Goal: Information Seeking & Learning: Learn about a topic

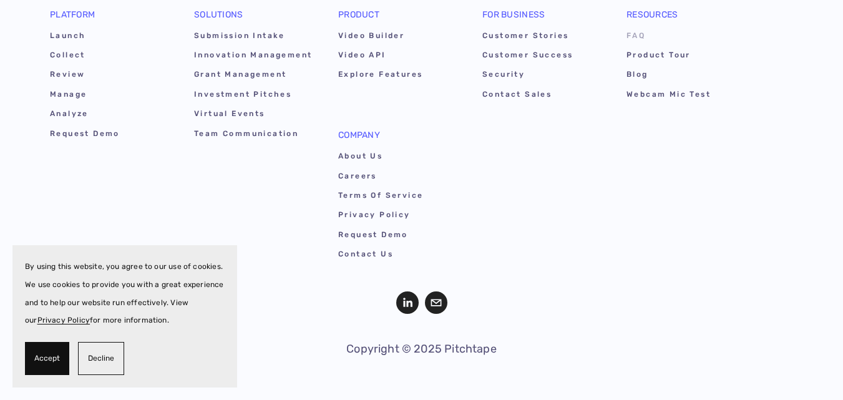
scroll to position [7094, 0]
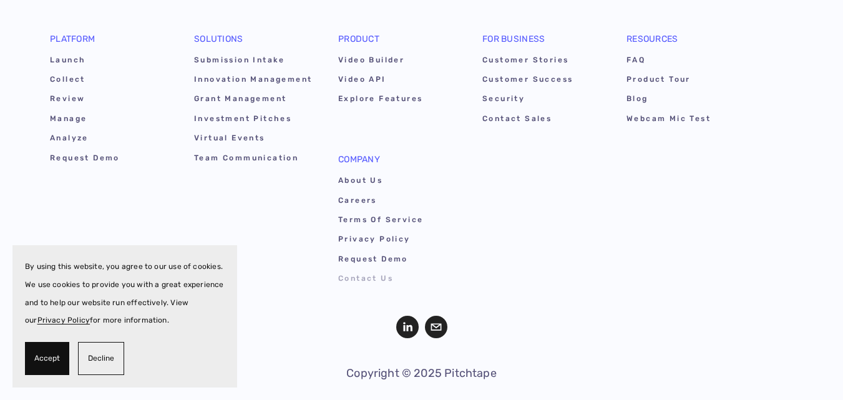
click at [359, 280] on link "Contact Us" at bounding box center [397, 280] width 119 height 19
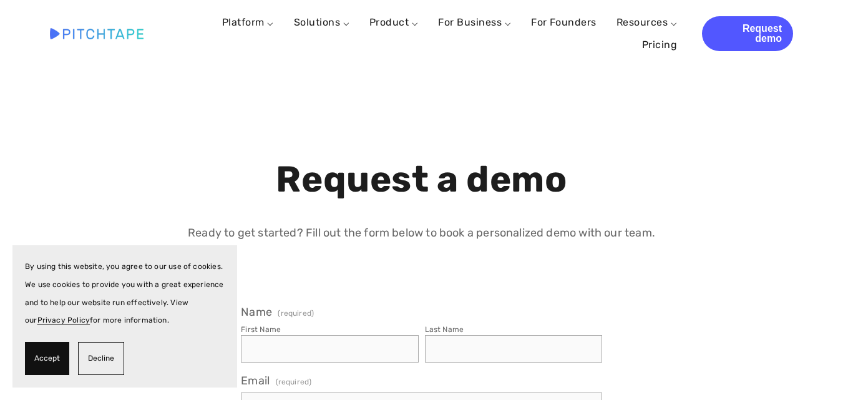
select select "US"
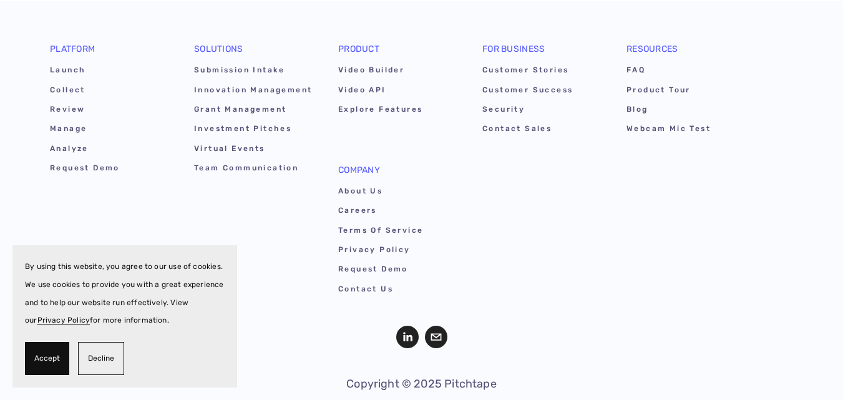
scroll to position [1227, 0]
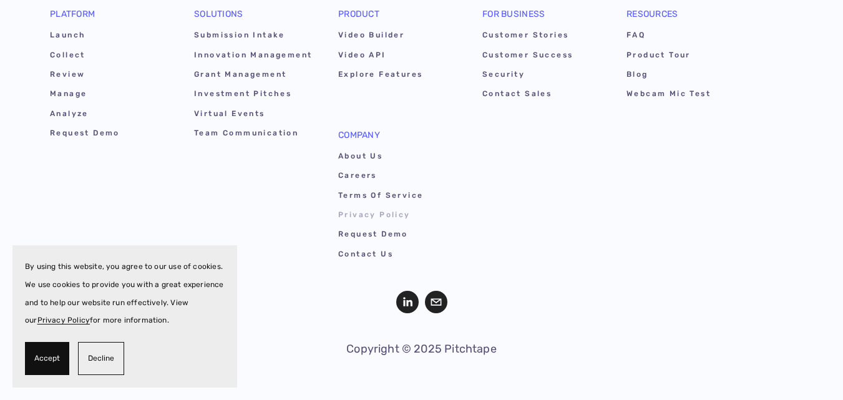
click at [358, 220] on link "Privacy Policy" at bounding box center [397, 216] width 119 height 19
click at [401, 303] on use "LinkedIn" at bounding box center [407, 302] width 22 height 22
click at [373, 154] on link "About Us" at bounding box center [397, 158] width 119 height 19
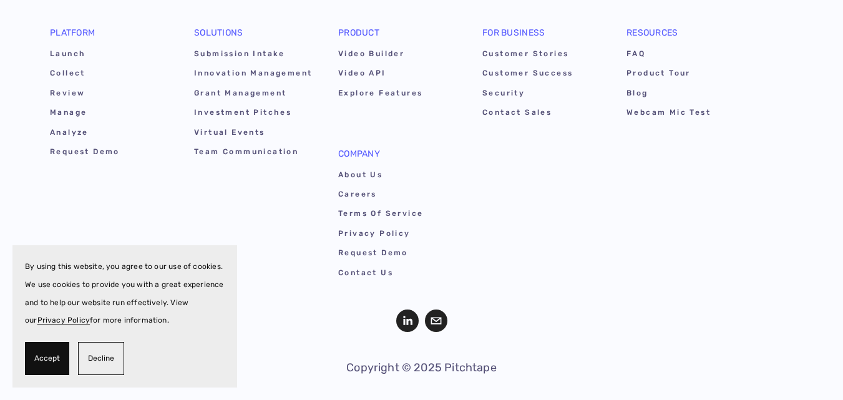
scroll to position [1789, 0]
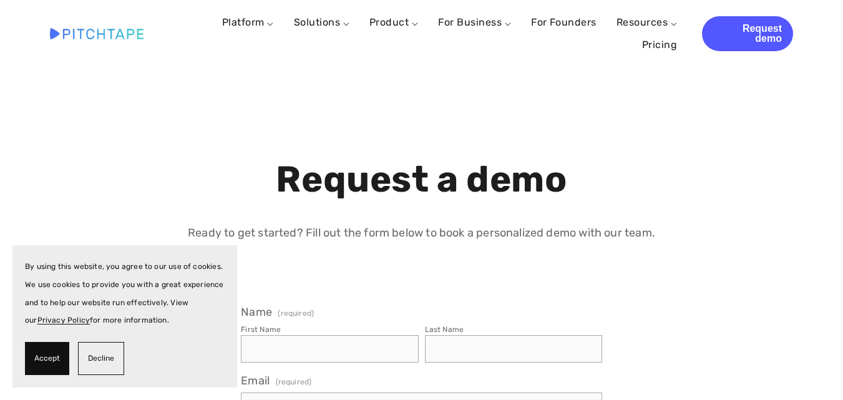
select select "US"
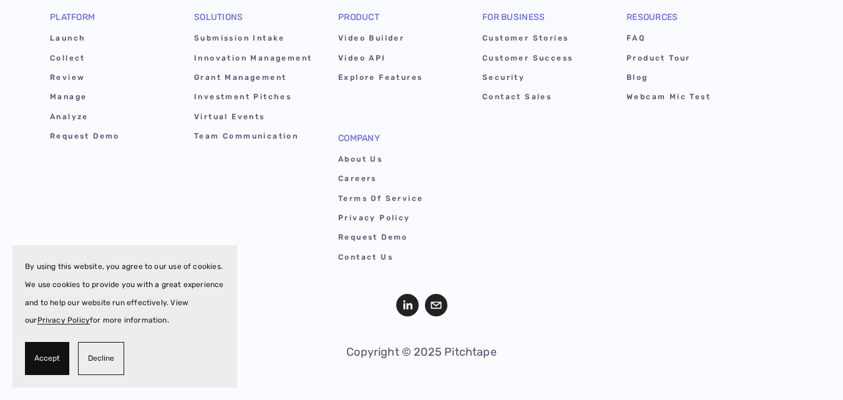
scroll to position [1227, 0]
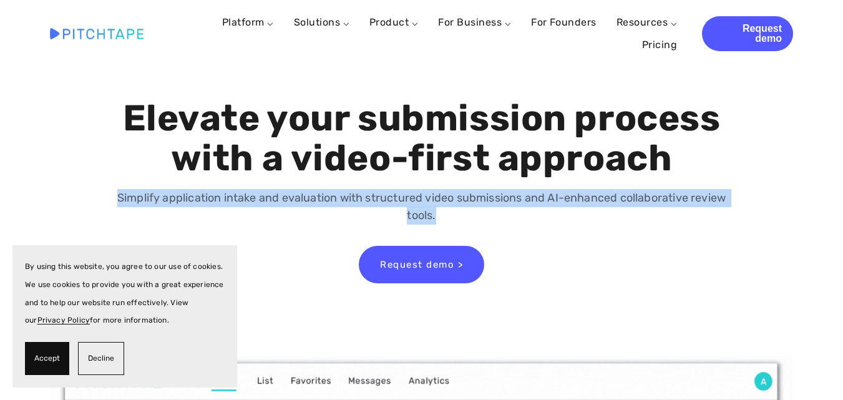
drag, startPoint x: 290, startPoint y: 215, endPoint x: 478, endPoint y: 239, distance: 189.4
click at [478, 239] on div "Elevate your submission process with a video-first approach Simplify applicatio…" at bounding box center [421, 196] width 764 height 195
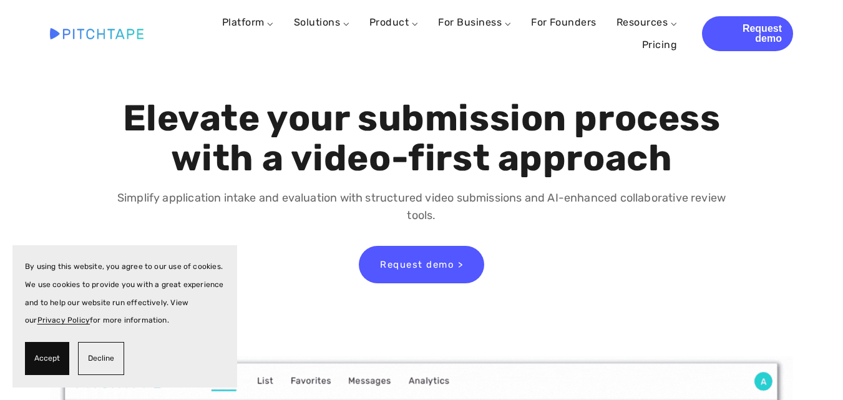
click at [599, 257] on div "Request demo >" at bounding box center [421, 264] width 361 height 37
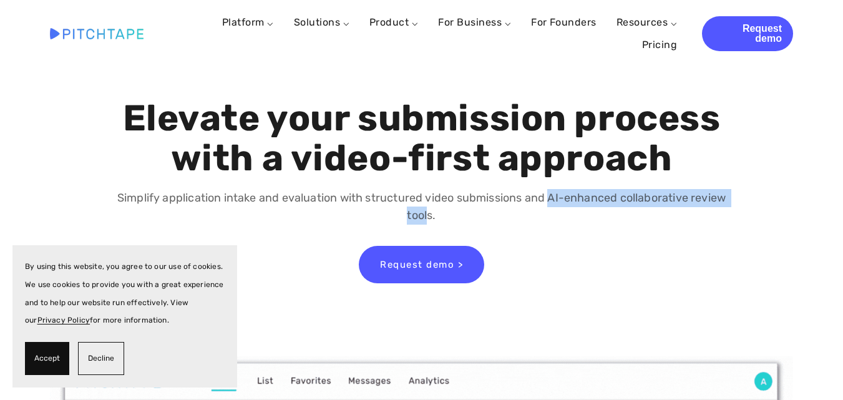
drag, startPoint x: 550, startPoint y: 199, endPoint x: 427, endPoint y: 226, distance: 125.8
click at [427, 226] on div "Simplify application intake and evaluation with structured video submissions an…" at bounding box center [421, 206] width 637 height 57
copy p "AI-enhanced collaborative review tool"
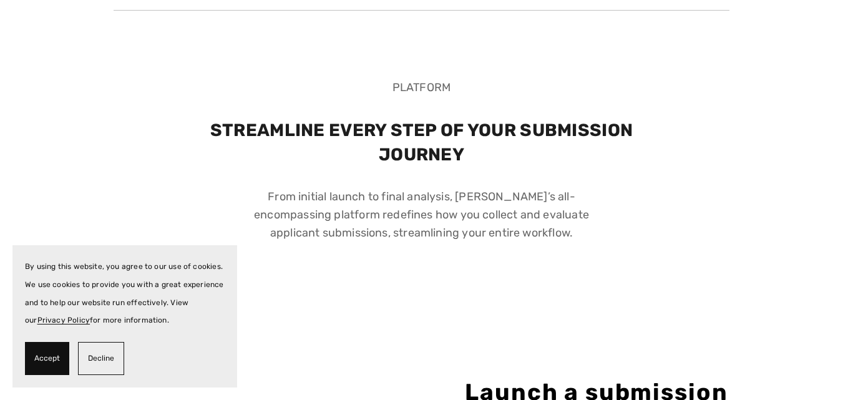
scroll to position [1478, 0]
